Goal: Task Accomplishment & Management: Use online tool/utility

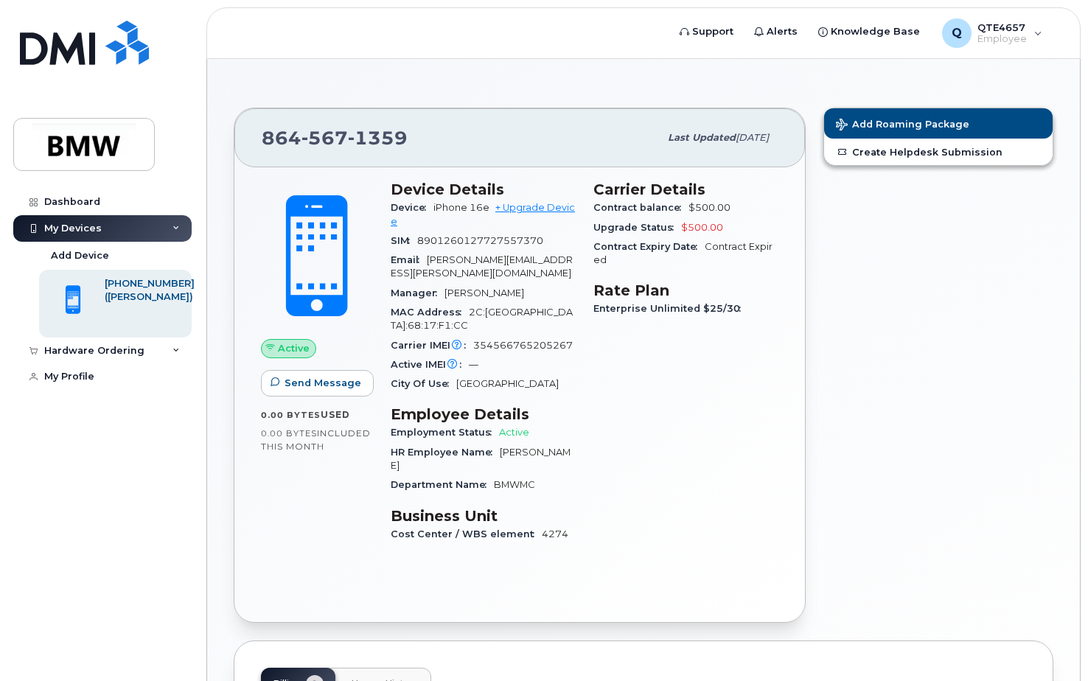
click at [167, 224] on div "My Devices" at bounding box center [102, 228] width 178 height 27
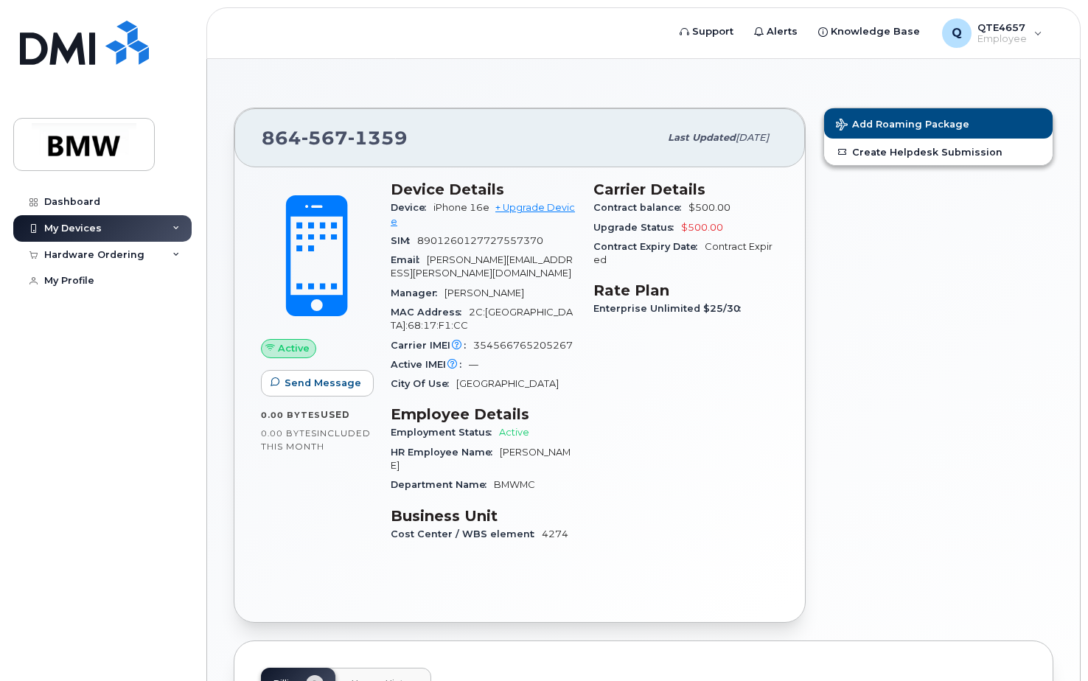
click at [173, 225] on icon at bounding box center [175, 228] width 7 height 7
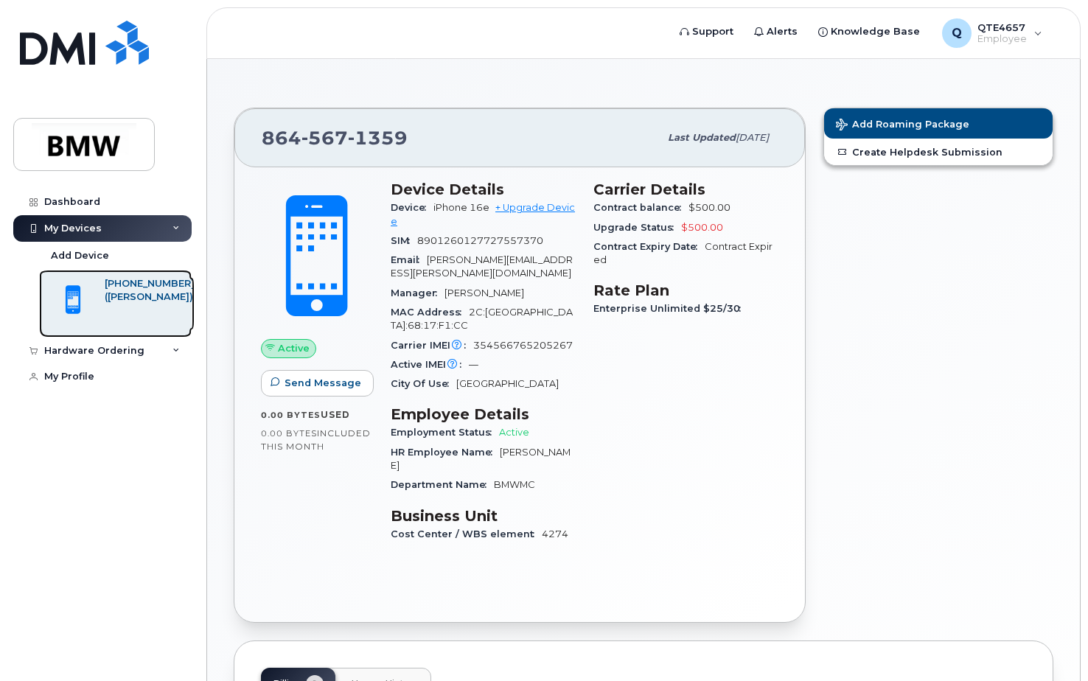
click at [126, 304] on div "([PERSON_NAME])" at bounding box center [150, 296] width 90 height 13
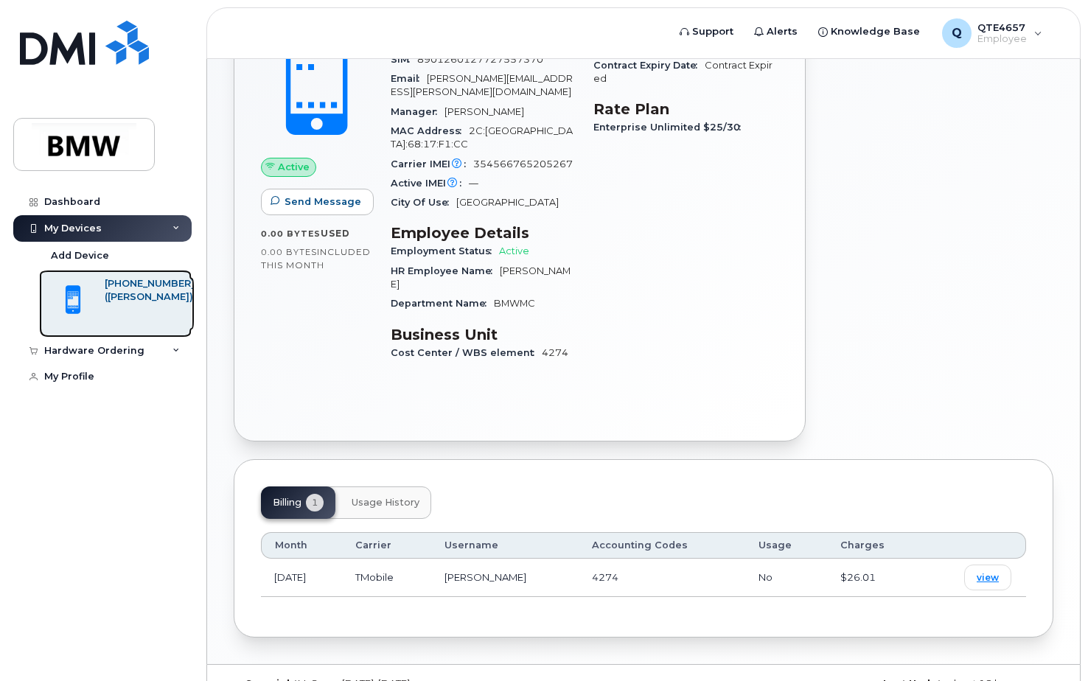
scroll to position [185, 0]
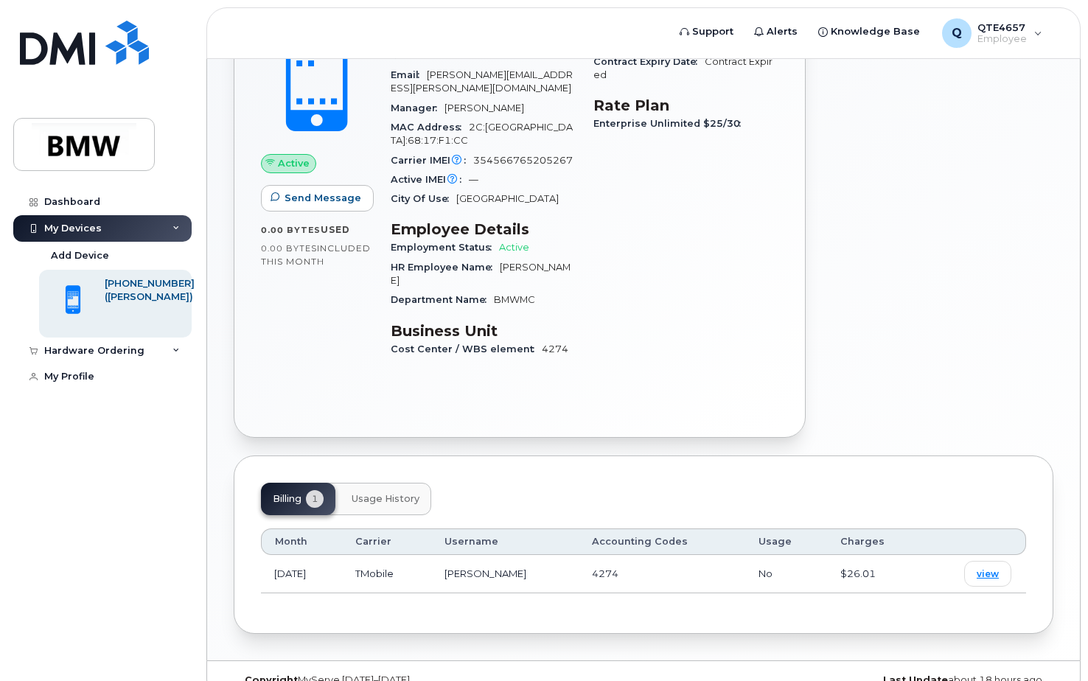
click at [391, 493] on span "Usage History" at bounding box center [386, 499] width 68 height 12
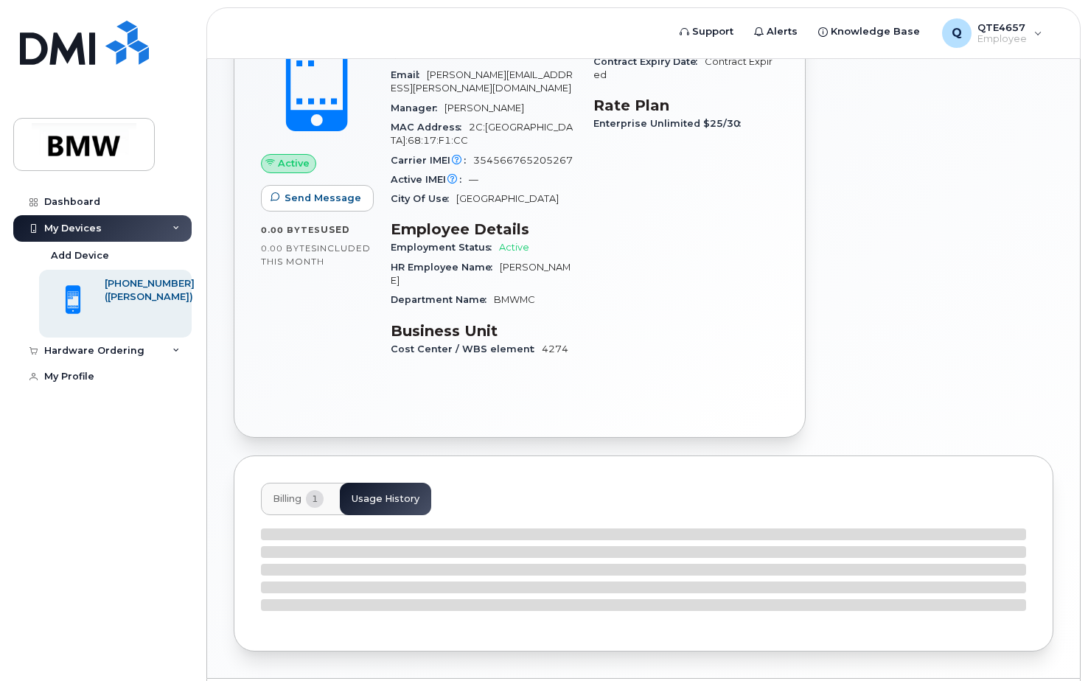
scroll to position [202, 0]
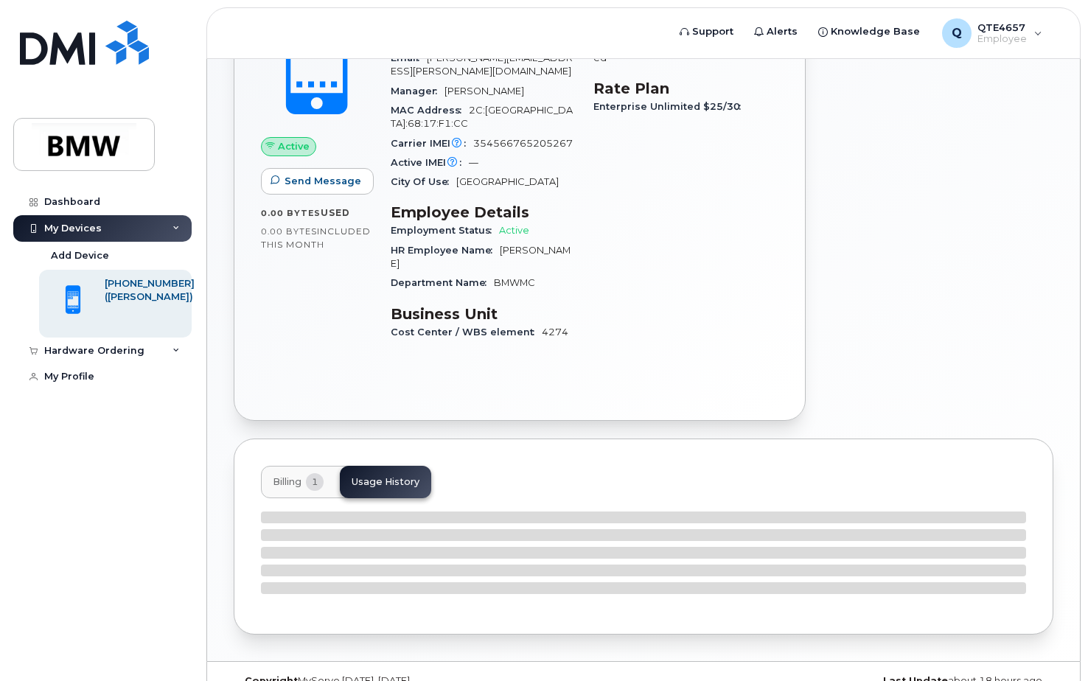
click at [290, 476] on span "Billing" at bounding box center [287, 482] width 29 height 12
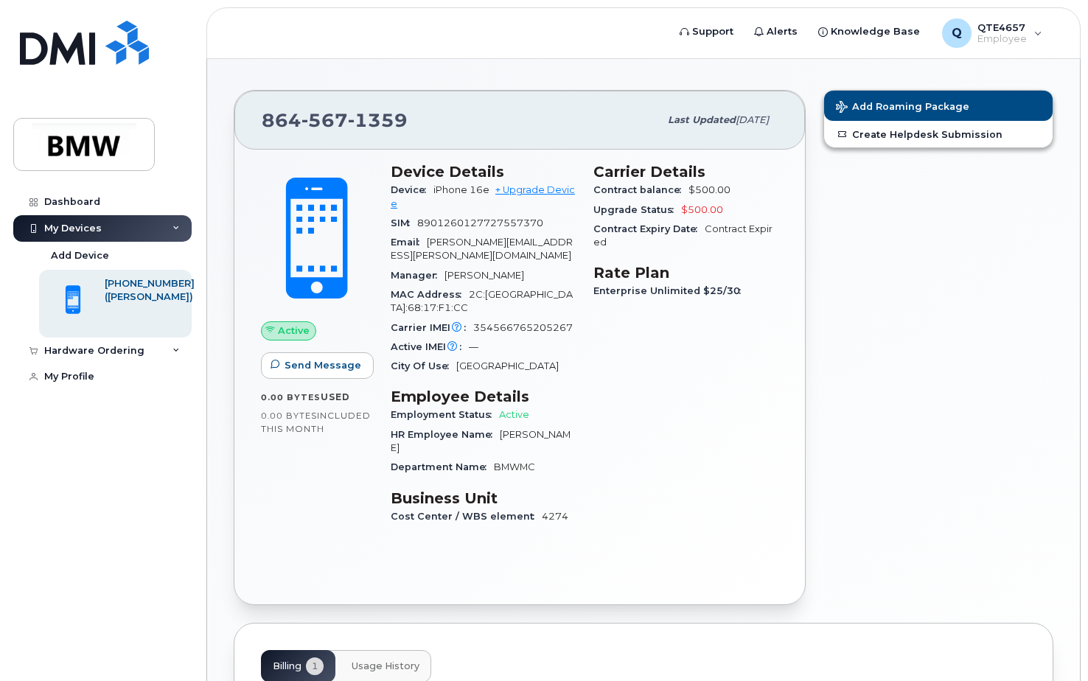
scroll to position [0, 0]
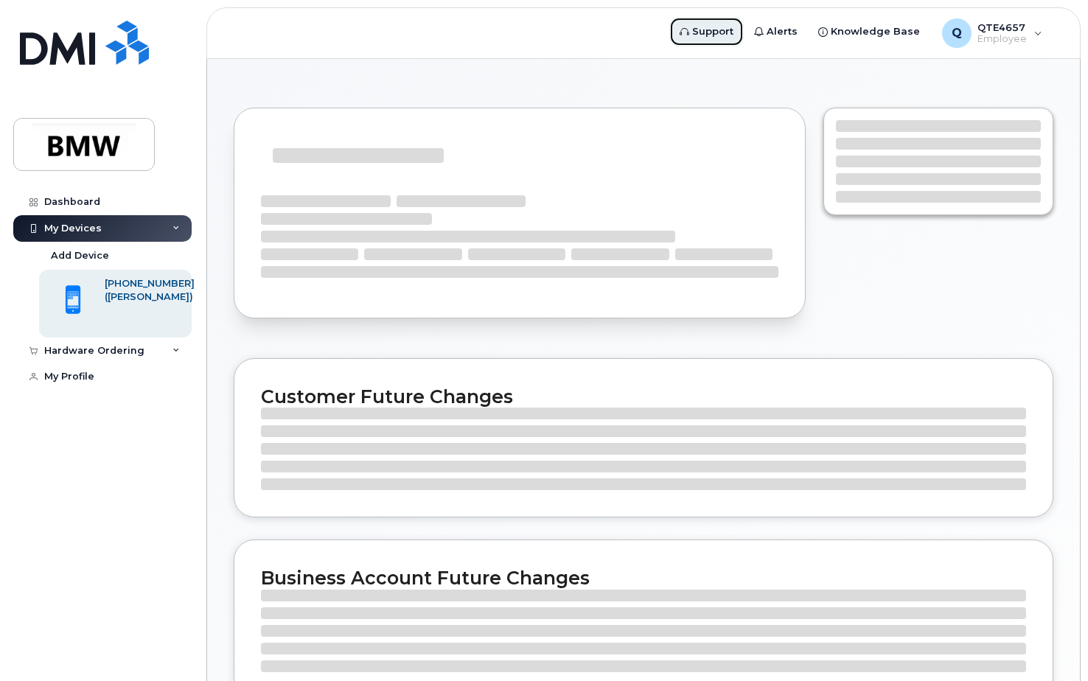
click at [725, 31] on span "Support" at bounding box center [712, 31] width 41 height 15
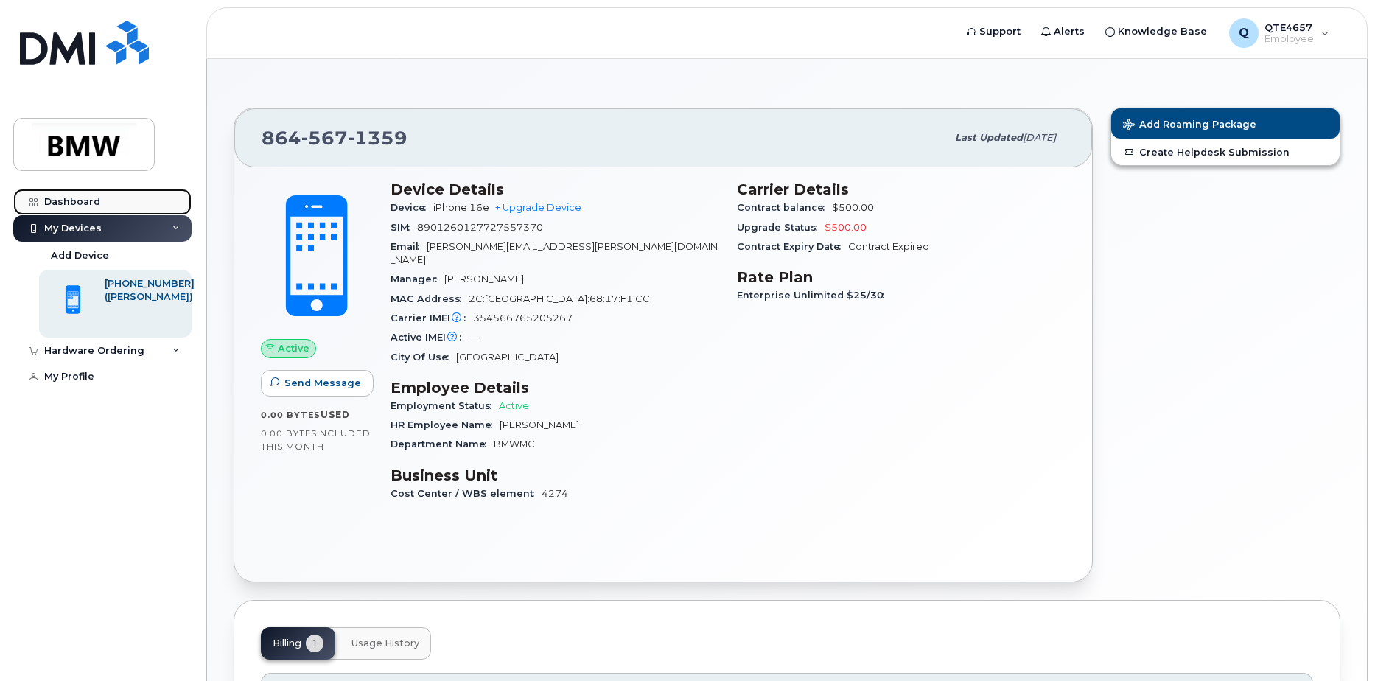
click at [62, 195] on link "Dashboard" at bounding box center [102, 202] width 178 height 27
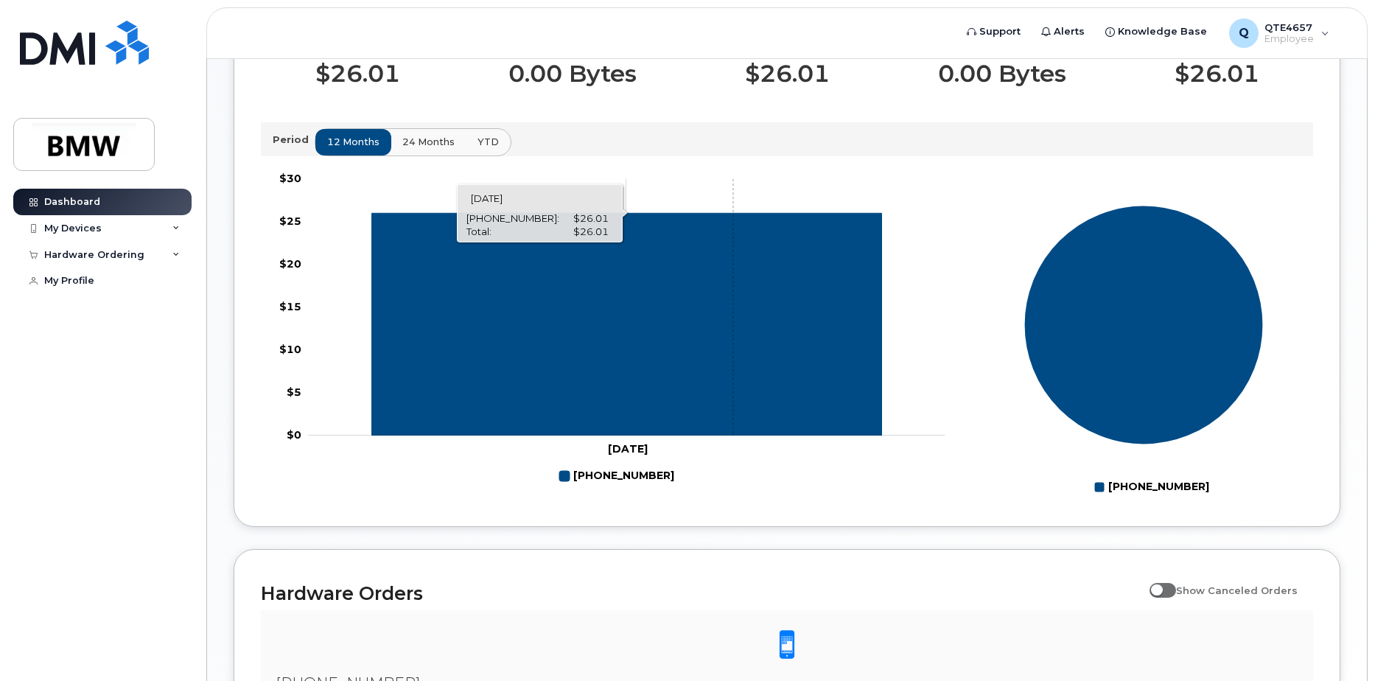
scroll to position [147, 0]
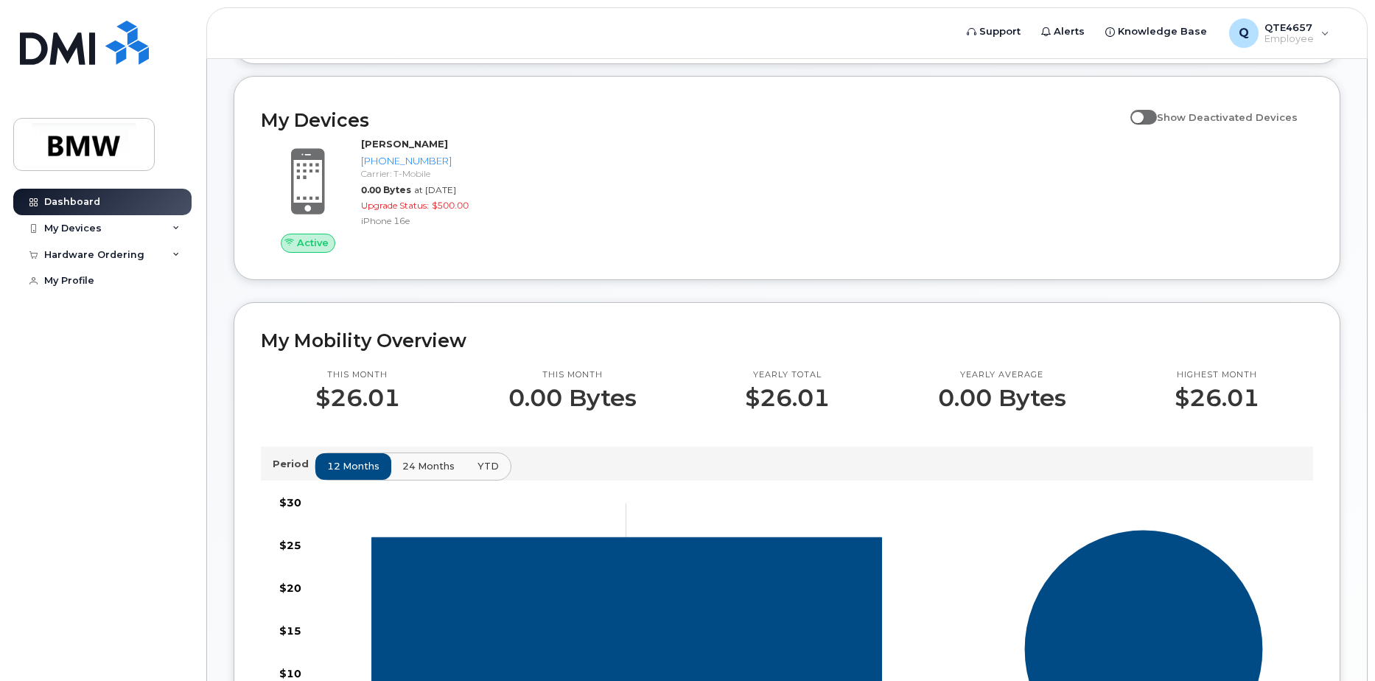
click at [1157, 125] on span at bounding box center [1144, 117] width 27 height 15
click at [1143, 115] on input "Show Deactivated Devices" at bounding box center [1137, 109] width 12 height 12
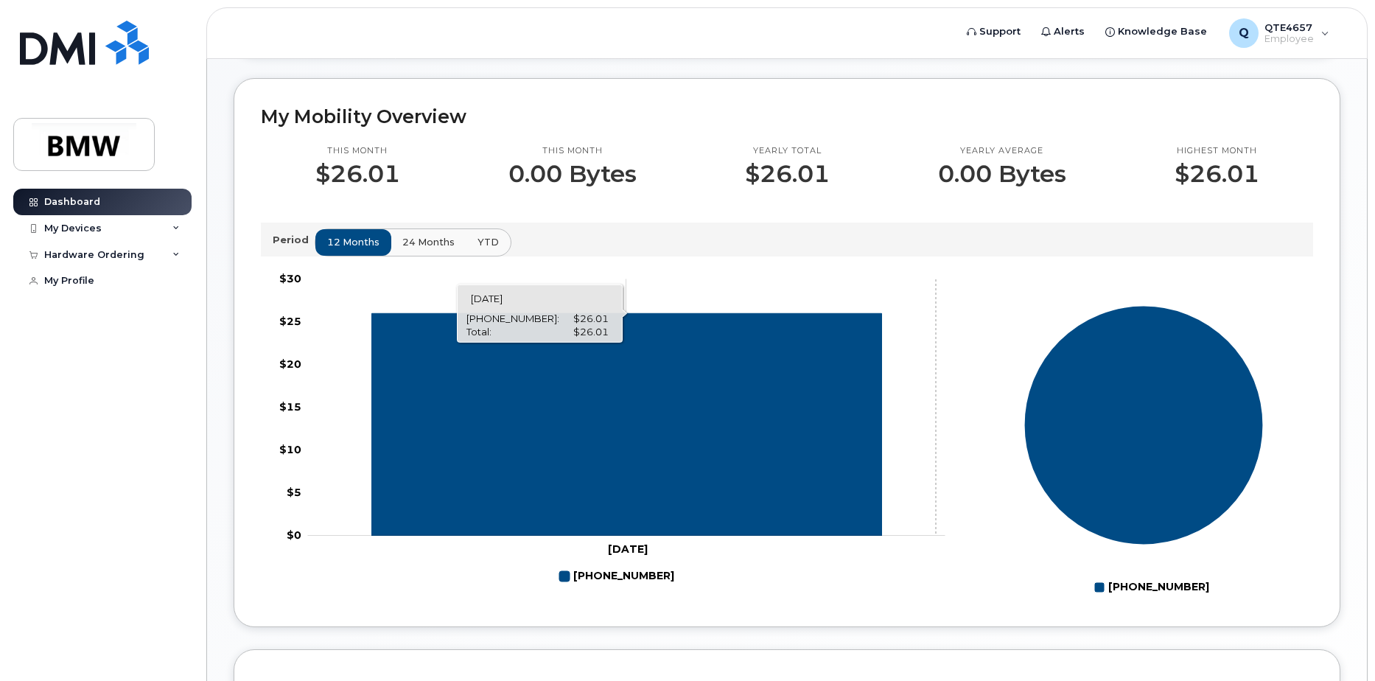
scroll to position [0, 0]
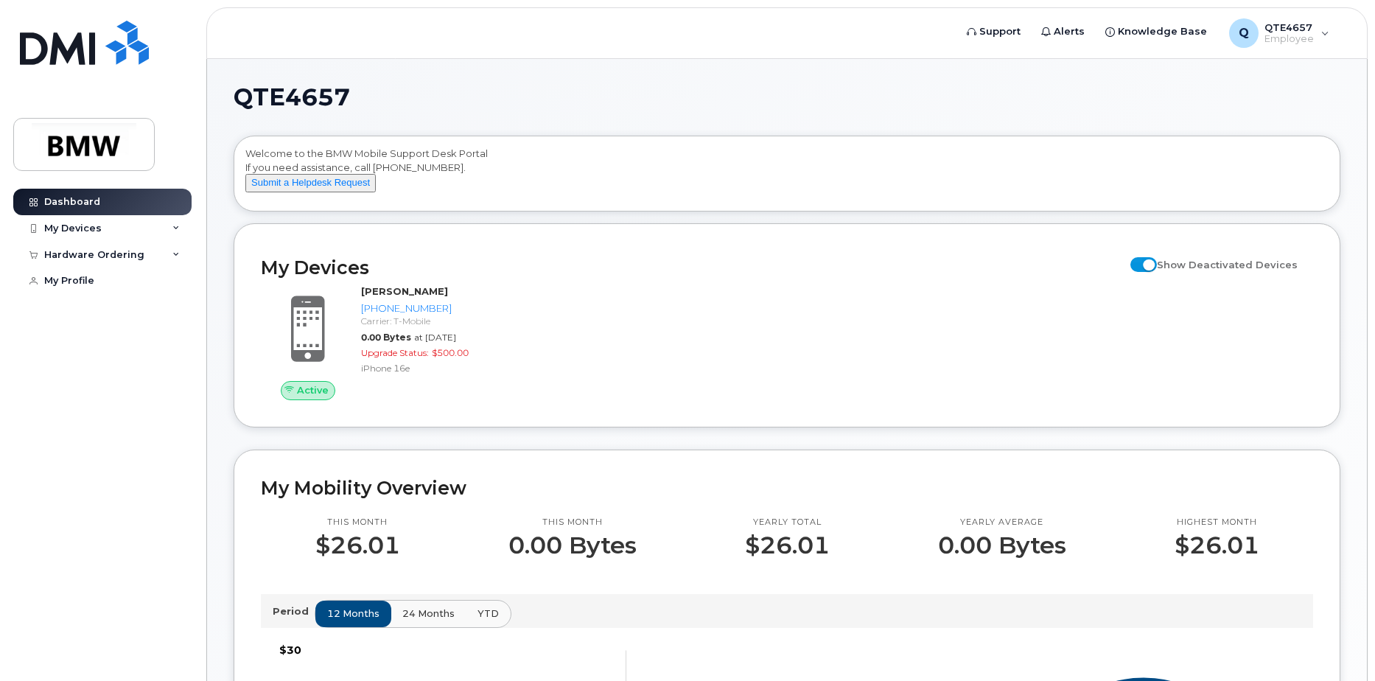
click at [1147, 272] on span at bounding box center [1144, 264] width 27 height 15
click at [1143, 262] on input "Show Deactivated Devices" at bounding box center [1137, 257] width 12 height 12
checkbox input "false"
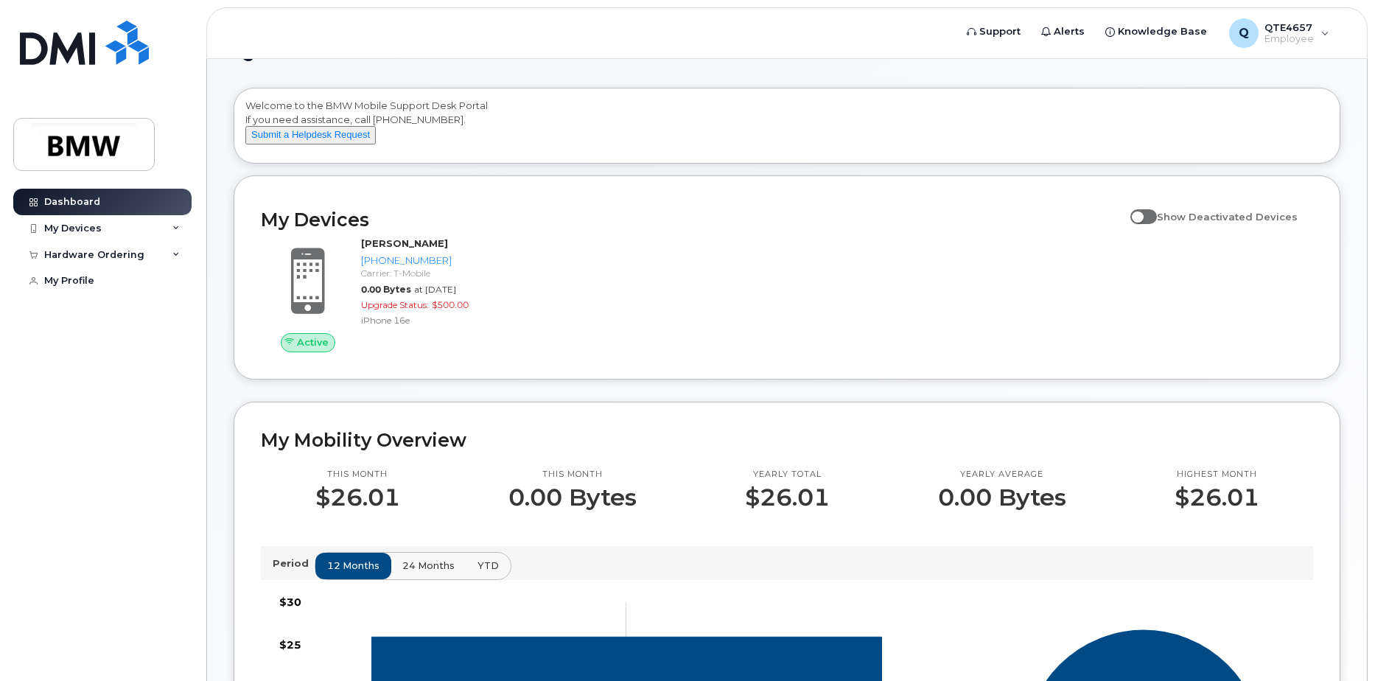
scroll to position [74, 0]
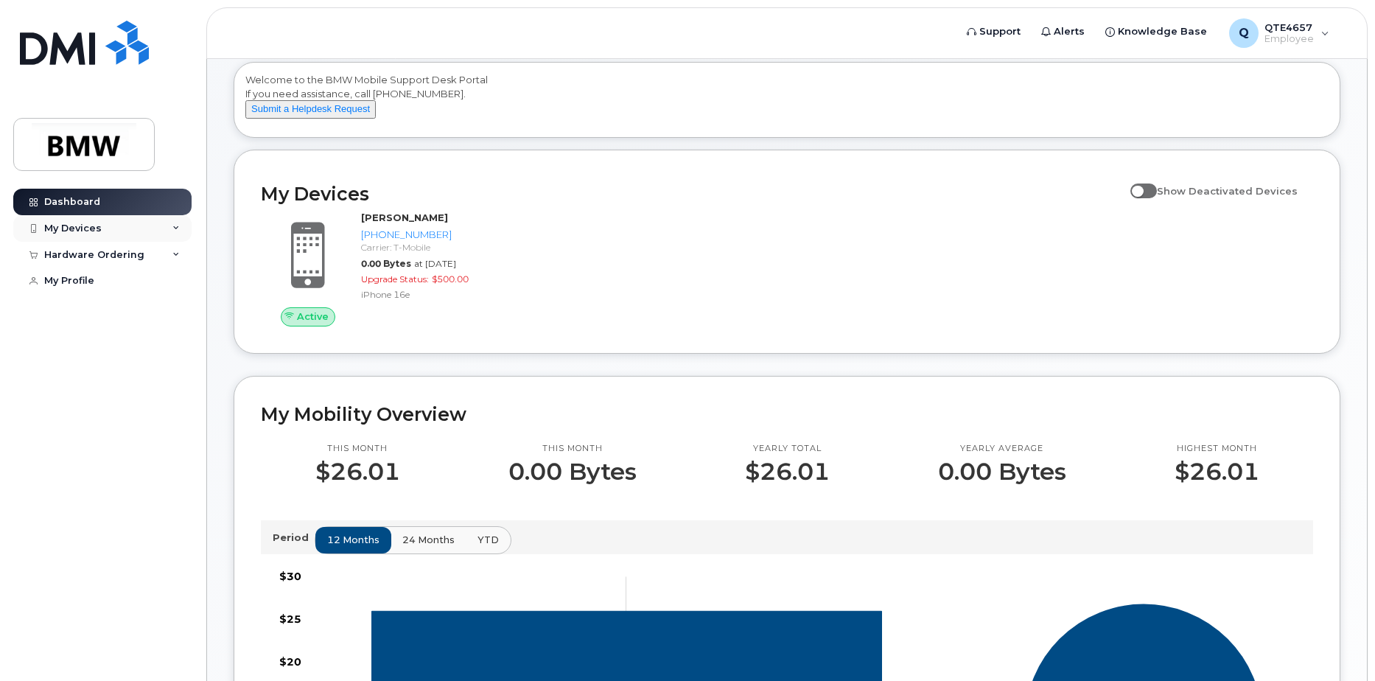
click at [80, 227] on div "My Devices" at bounding box center [72, 229] width 57 height 12
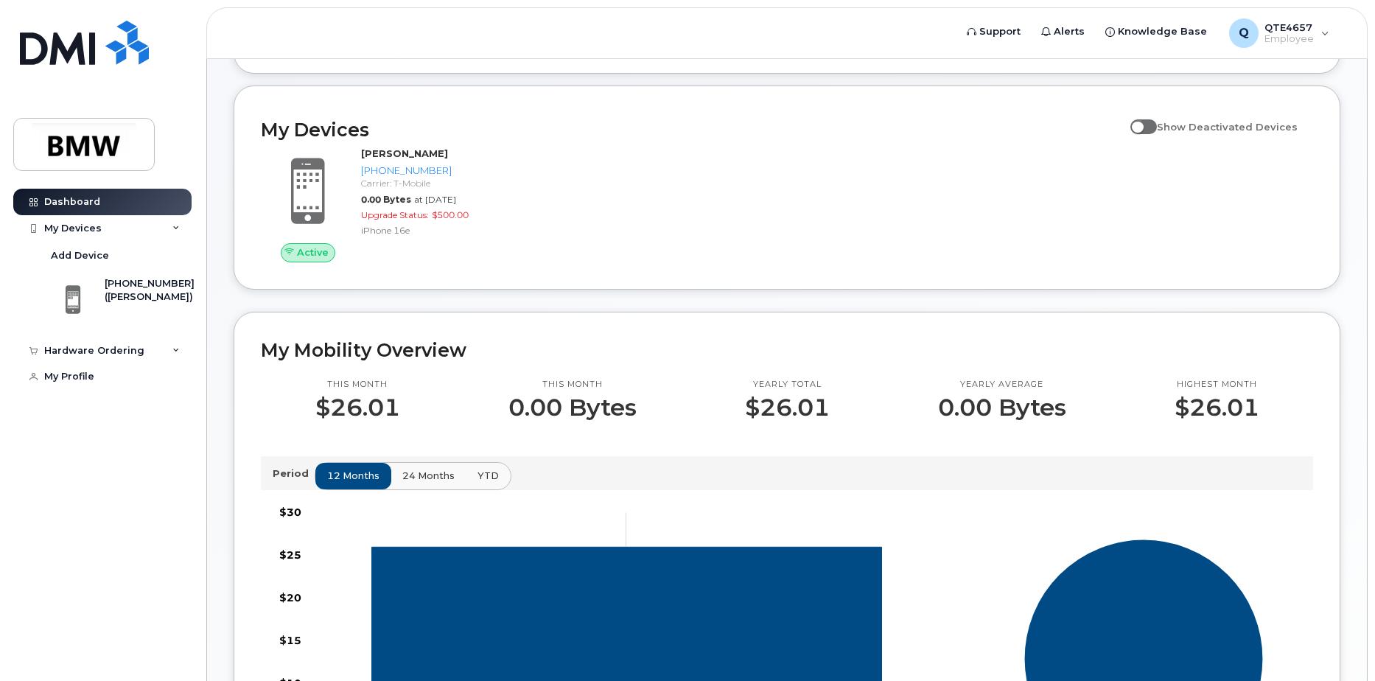
scroll to position [221, 0]
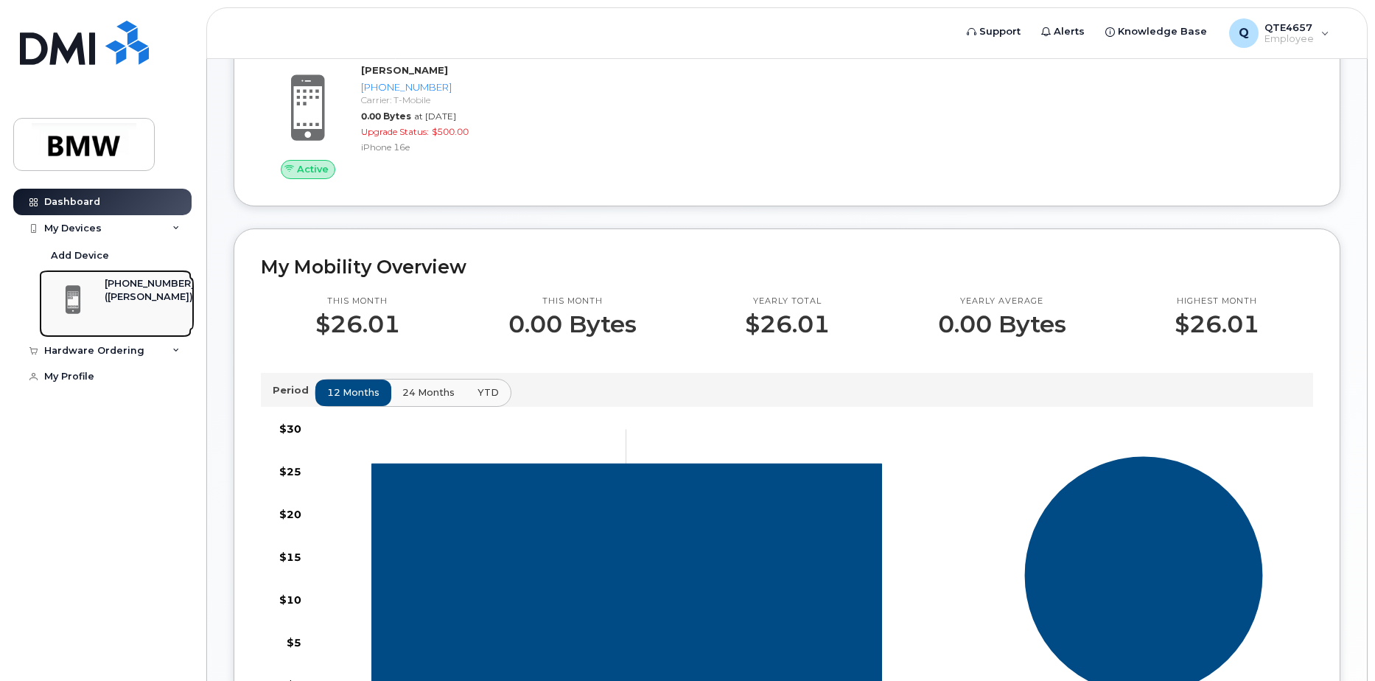
click at [114, 287] on div "[PHONE_NUMBER]" at bounding box center [150, 283] width 90 height 13
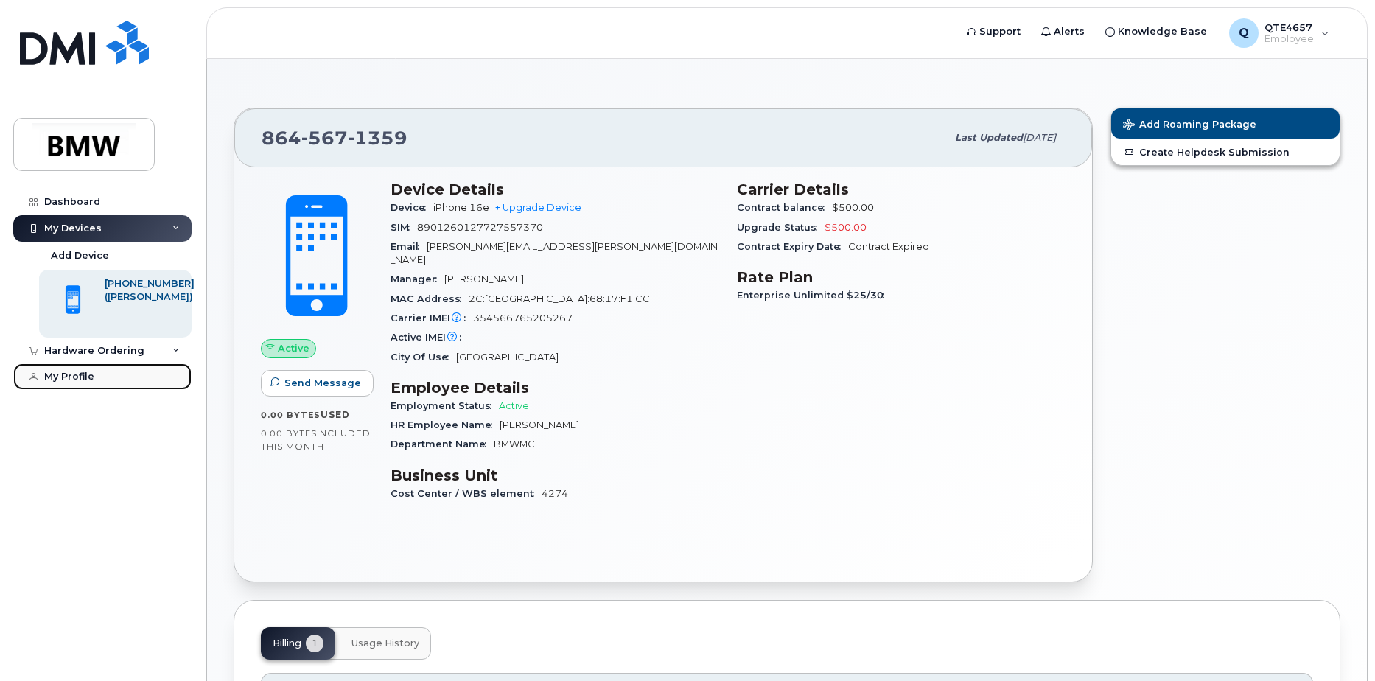
click at [89, 376] on div "My Profile" at bounding box center [69, 377] width 50 height 12
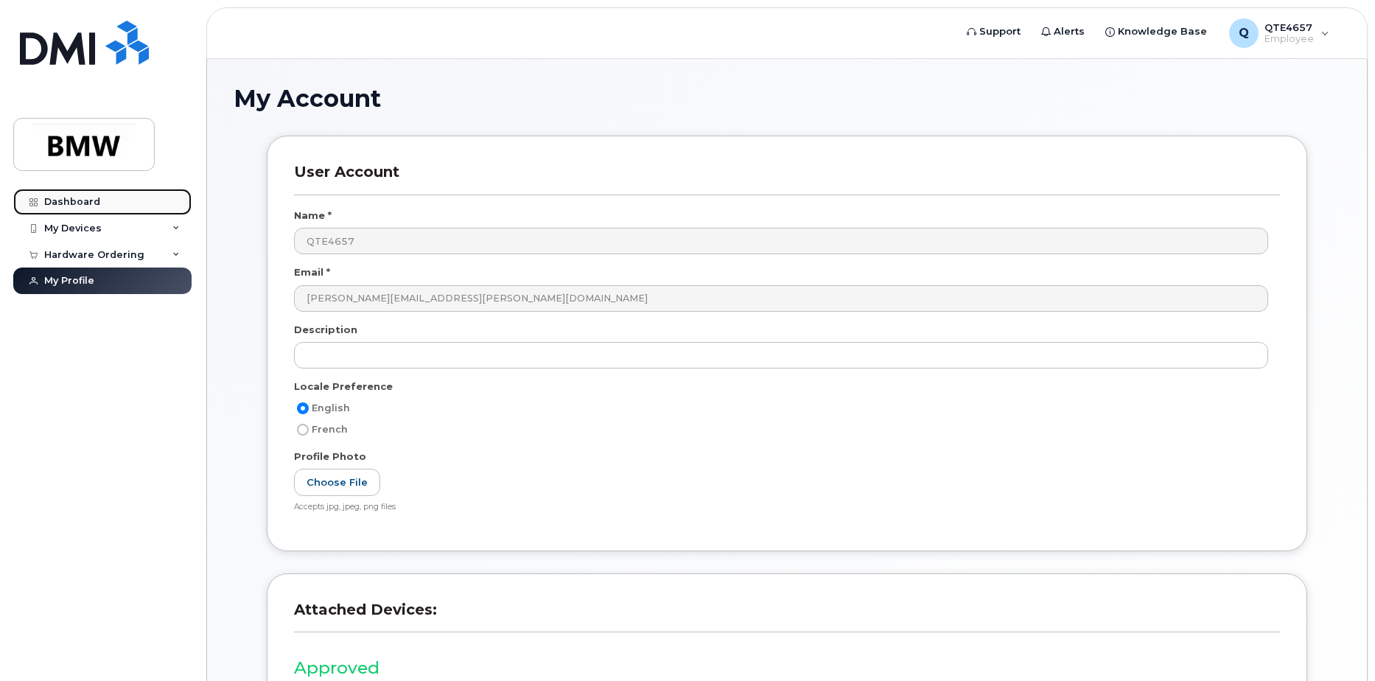
click at [51, 203] on div "Dashboard" at bounding box center [72, 202] width 56 height 12
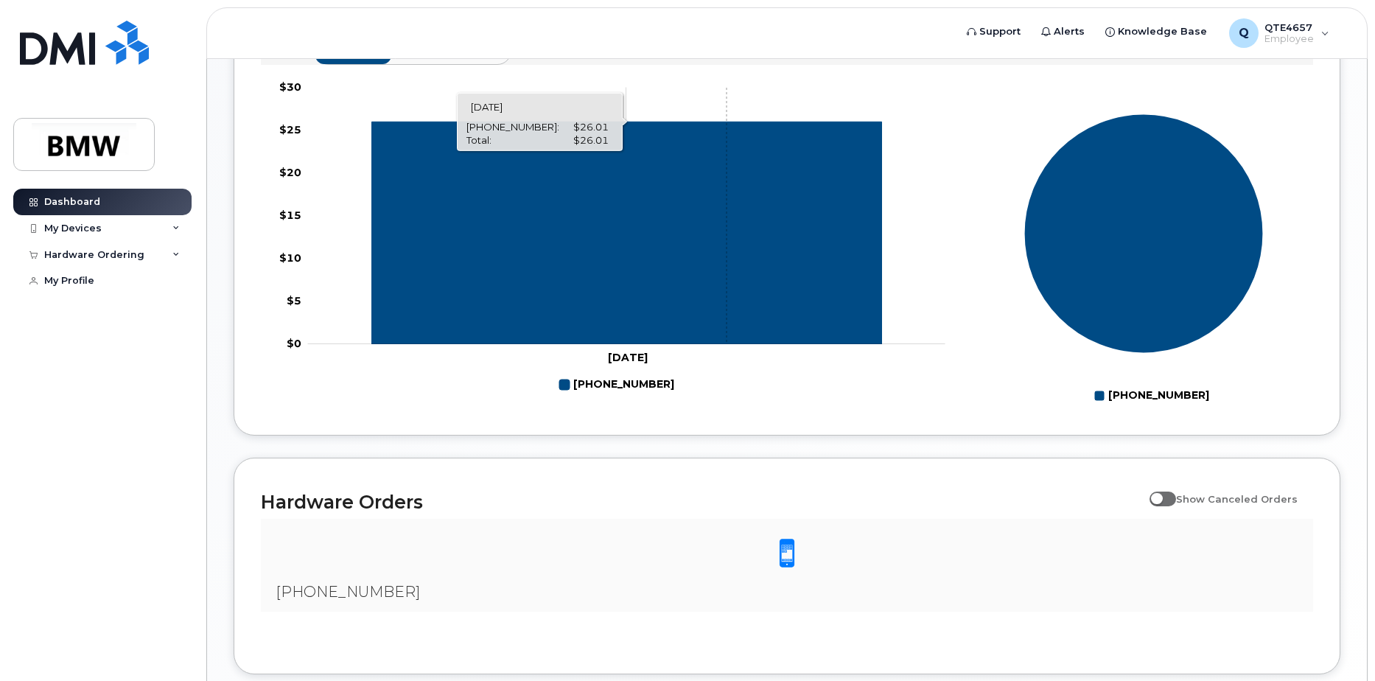
scroll to position [666, 0]
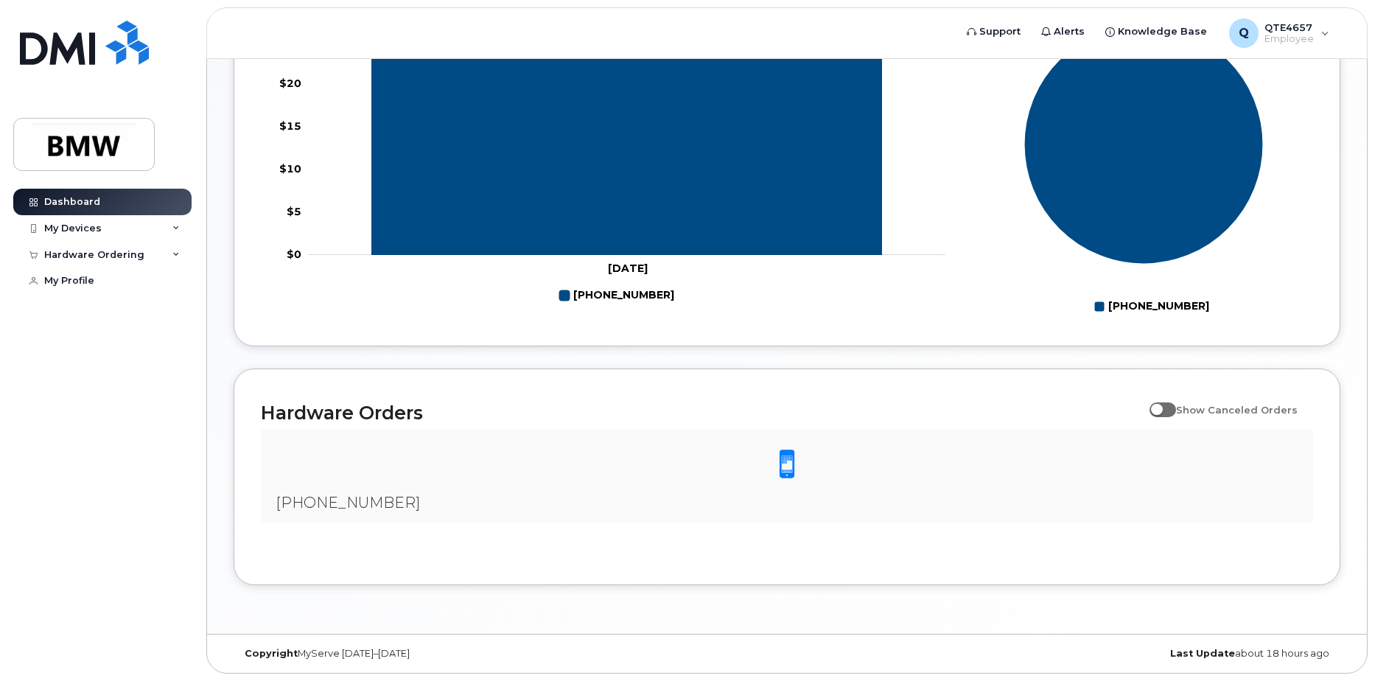
click at [719, 454] on div at bounding box center [787, 465] width 1029 height 46
click at [766, 467] on div at bounding box center [787, 465] width 1029 height 46
click at [326, 509] on span "[PHONE_NUMBER]" at bounding box center [348, 503] width 144 height 18
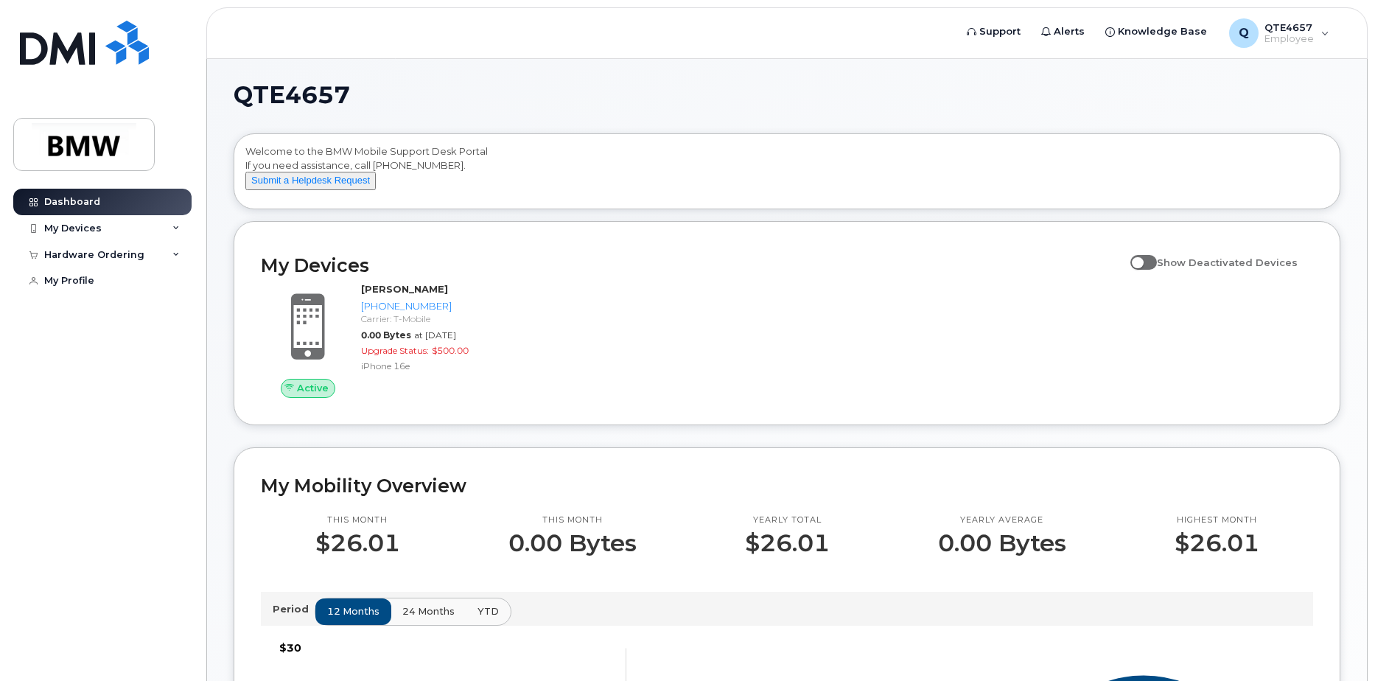
scroll to position [0, 0]
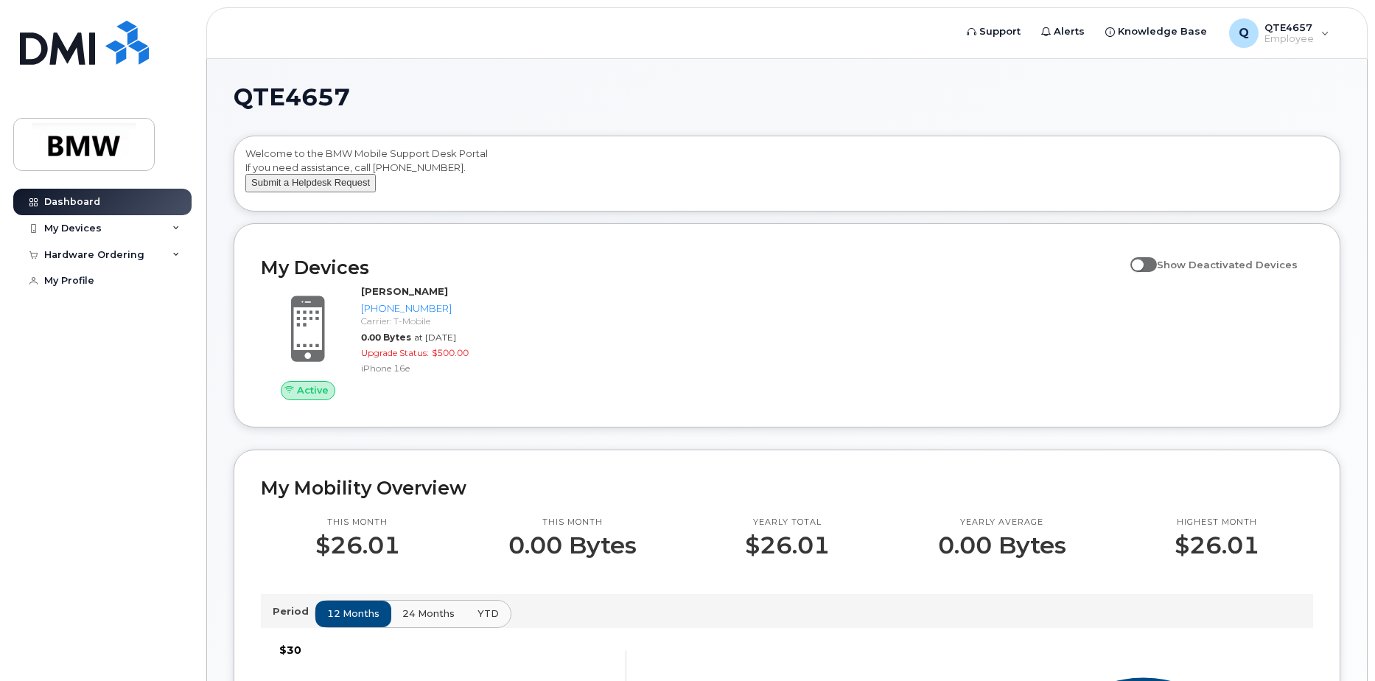
click at [329, 192] on button "Submit a Helpdesk Request" at bounding box center [310, 183] width 130 height 18
